Goal: Information Seeking & Learning: Check status

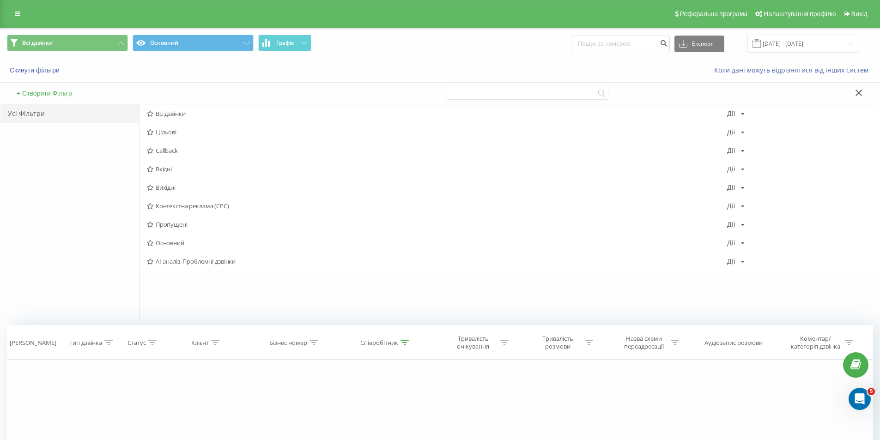
click at [7, 8] on div "Реферальна програма Налаштування профілю Вихід" at bounding box center [440, 14] width 880 height 28
click at [15, 15] on icon at bounding box center [18, 14] width 6 height 6
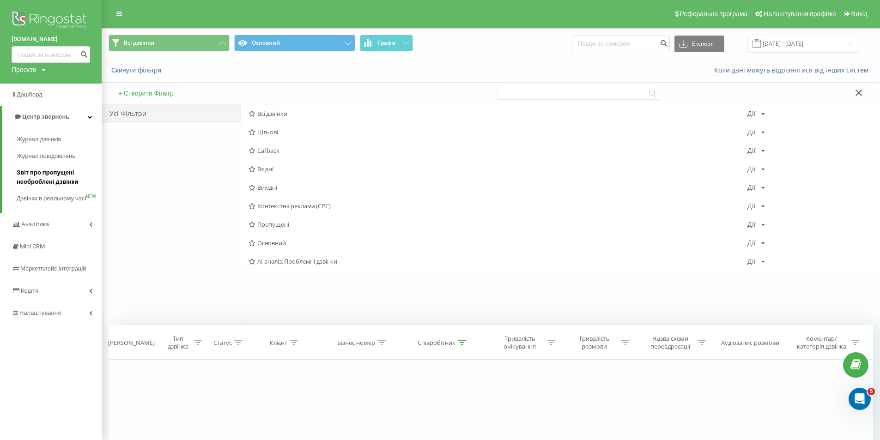
click at [49, 169] on span "Звіт про пропущені необроблені дзвінки" at bounding box center [57, 177] width 80 height 18
click at [31, 178] on span "Звіт про пропущені необроблені дзвінки" at bounding box center [57, 177] width 80 height 18
click at [54, 47] on input at bounding box center [51, 54] width 79 height 17
paste input "380990538434"
type input "380990538434"
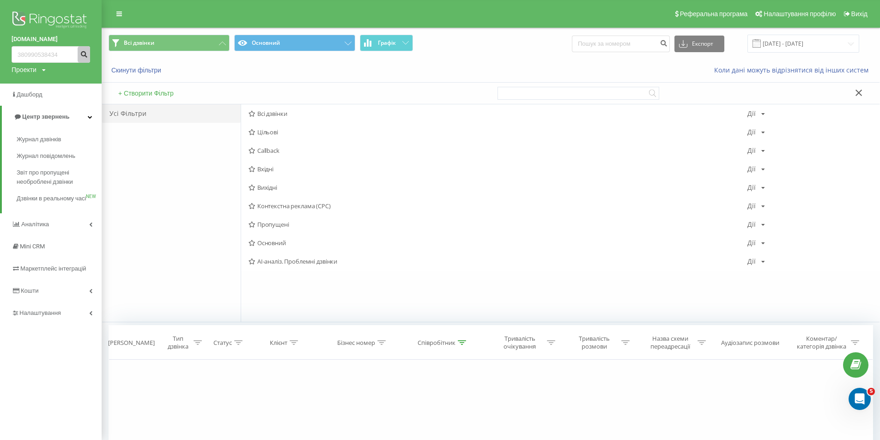
click at [79, 55] on button "submit" at bounding box center [84, 54] width 12 height 17
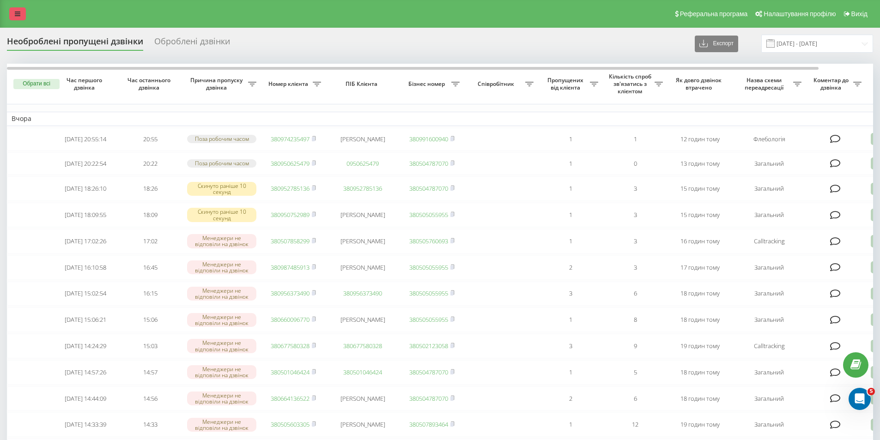
click at [19, 18] on div "Реферальна програма Налаштування профілю Вихід" at bounding box center [440, 14] width 880 height 28
click at [20, 16] on link at bounding box center [17, 13] width 17 height 13
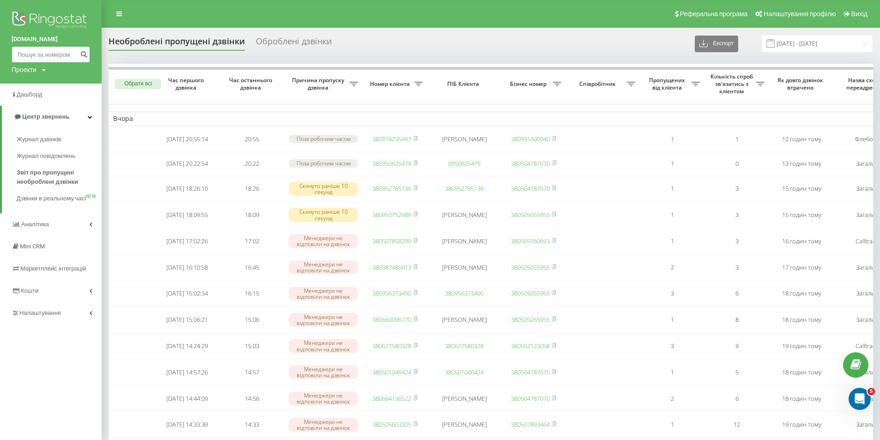
click at [45, 56] on input at bounding box center [51, 54] width 79 height 17
paste input "380950625479"
type input "380950625479"
click at [86, 55] on icon "submit" at bounding box center [84, 53] width 8 height 6
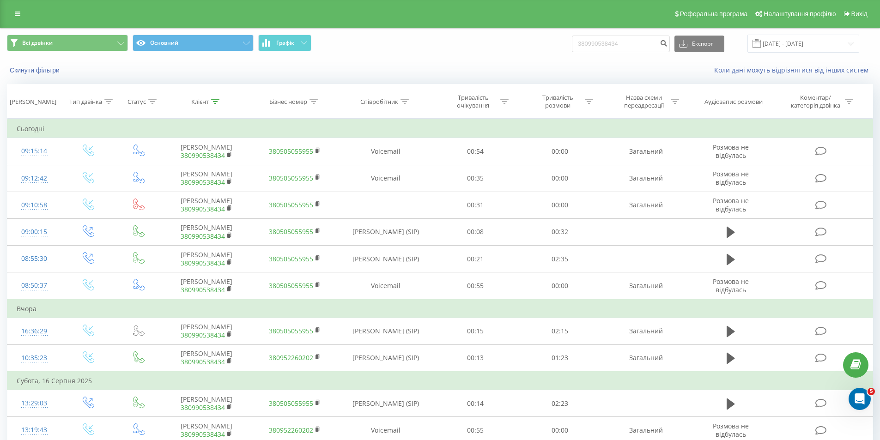
click at [27, 4] on div "Реферальна програма Налаштування профілю Вихід" at bounding box center [440, 14] width 880 height 28
click at [21, 7] on link at bounding box center [17, 13] width 17 height 13
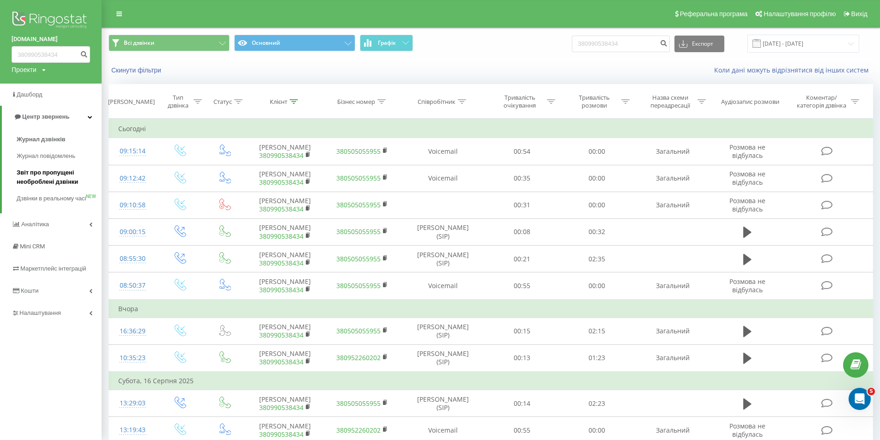
click at [67, 173] on span "Звіт про пропущені необроблені дзвінки" at bounding box center [57, 177] width 80 height 18
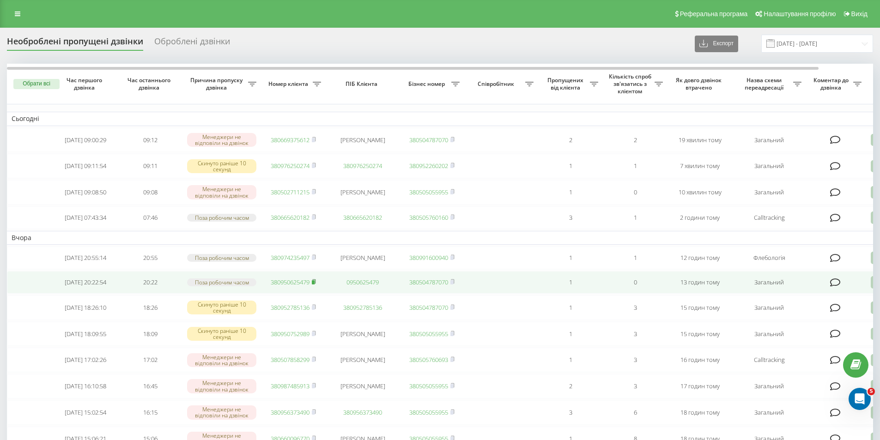
click at [315, 285] on rect at bounding box center [313, 282] width 3 height 4
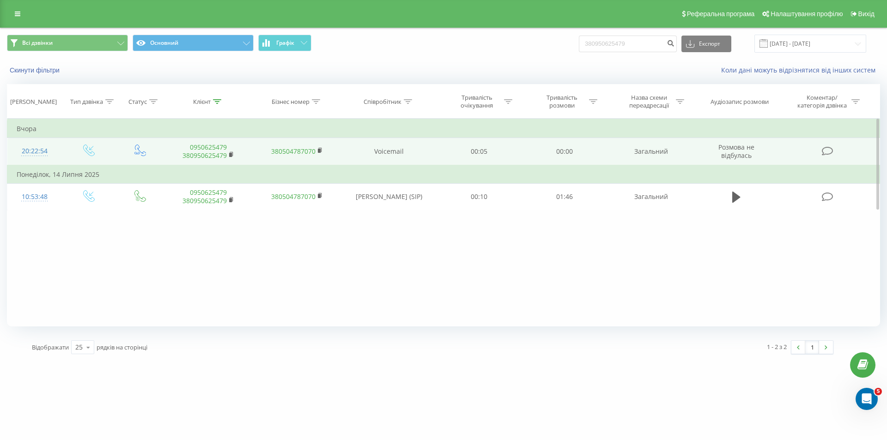
click at [213, 145] on link "0950625479" at bounding box center [208, 147] width 37 height 9
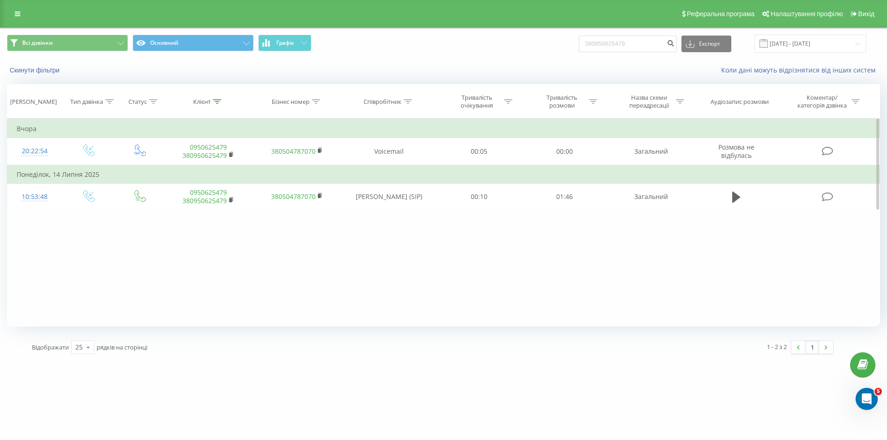
click at [206, 255] on div "Фільтрувати за умовою Дорівнює Введіть значення Скасувати OK Фільтрувати за умо…" at bounding box center [443, 223] width 873 height 208
click at [629, 61] on div "Скинути фільтри Коли дані можуть відрізнятися вiд інших систем" at bounding box center [443, 70] width 886 height 22
click at [629, 52] on input "380950625479" at bounding box center [628, 44] width 98 height 17
paste input "74235497"
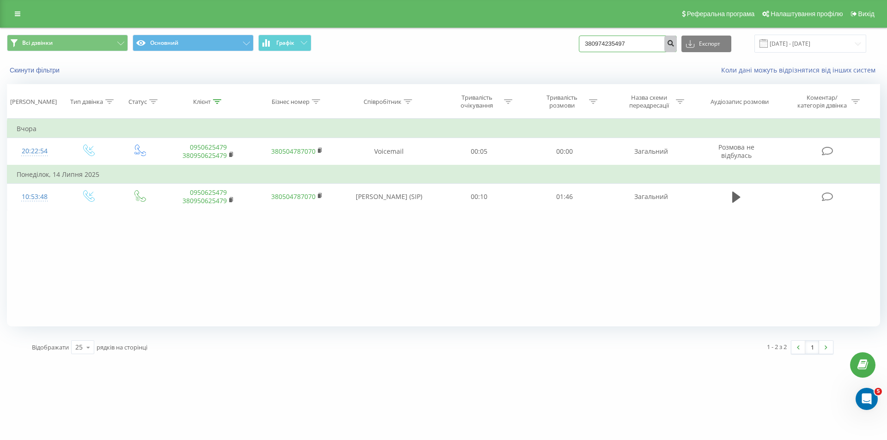
type input "380974235497"
click at [674, 45] on icon "submit" at bounding box center [670, 42] width 8 height 6
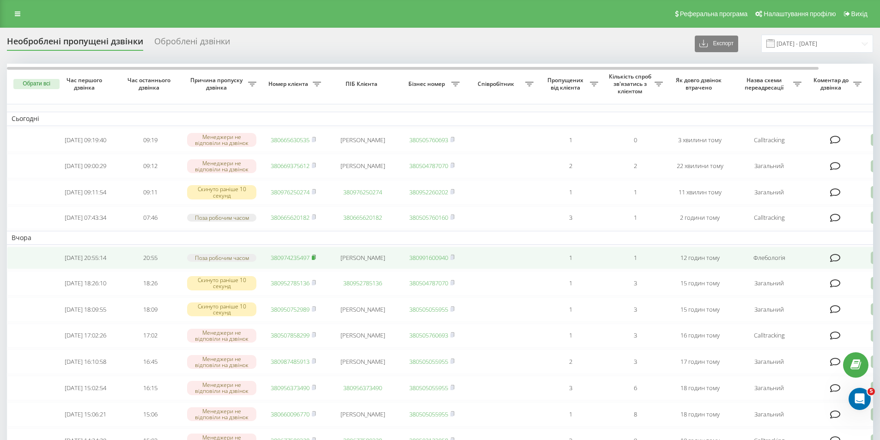
click at [314, 260] on rect at bounding box center [313, 258] width 3 height 4
